Goal: Information Seeking & Learning: Learn about a topic

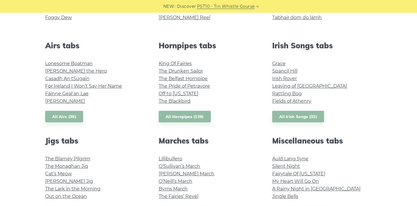
scroll to position [209, 0]
click at [177, 102] on link "The Blackbird" at bounding box center [175, 101] width 32 height 6
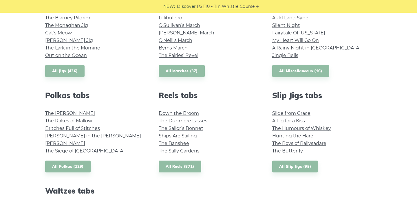
scroll to position [350, 0]
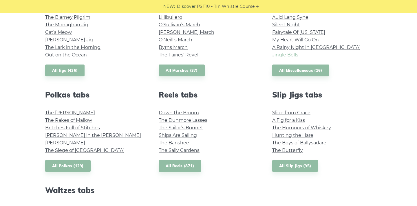
click at [291, 56] on link "Jingle Bells" at bounding box center [285, 55] width 26 height 6
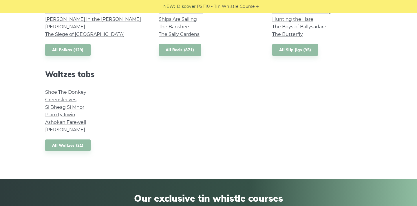
scroll to position [467, 0]
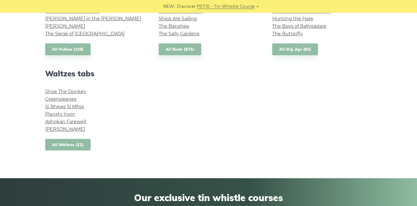
click at [65, 144] on link "All Waltzes (21)" at bounding box center [67, 145] width 45 height 12
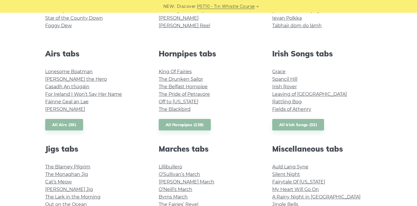
scroll to position [196, 0]
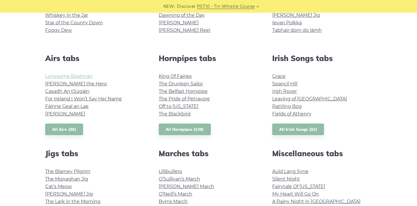
click at [72, 78] on link "Lonesome Boatman" at bounding box center [69, 77] width 48 height 6
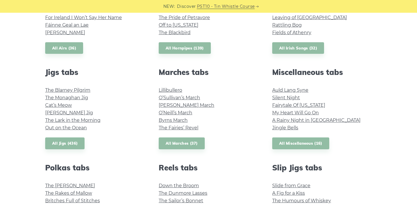
scroll to position [0, 0]
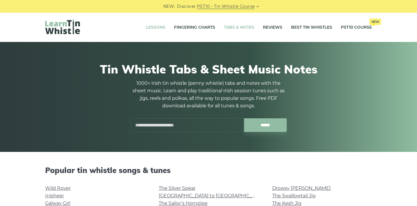
click at [149, 29] on link "Lessons" at bounding box center [155, 27] width 19 height 14
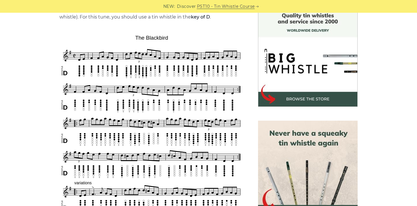
scroll to position [159, 0]
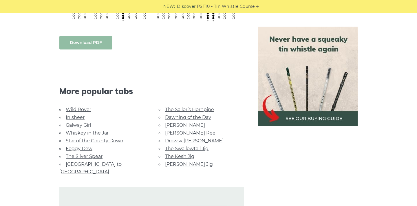
scroll to position [387, 0]
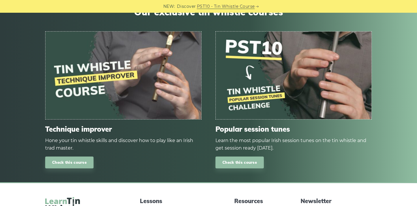
scroll to position [605, 0]
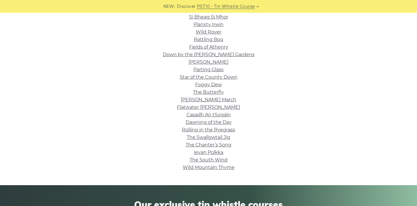
scroll to position [177, 0]
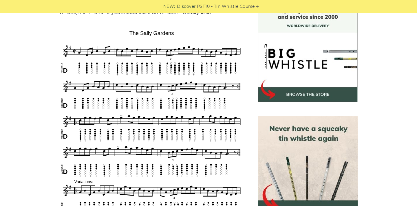
scroll to position [175, 0]
